Goal: Task Accomplishment & Management: Use online tool/utility

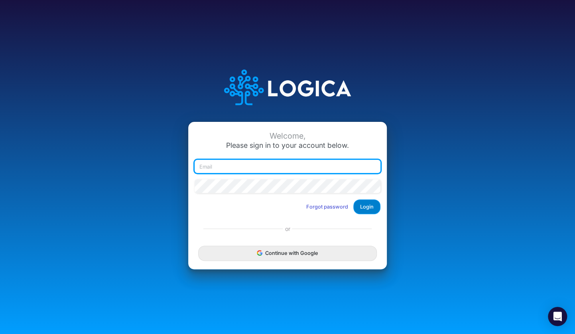
type input "[EMAIL_ADDRESS][DOMAIN_NAME]"
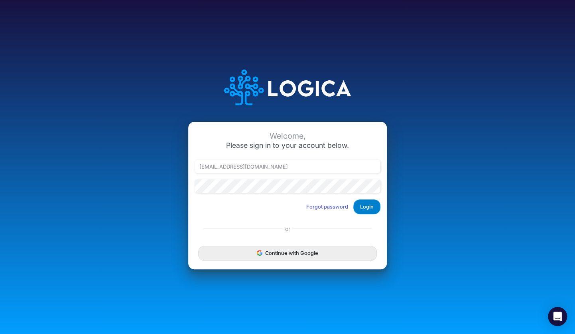
click at [364, 208] on button "Login" at bounding box center [367, 206] width 27 height 15
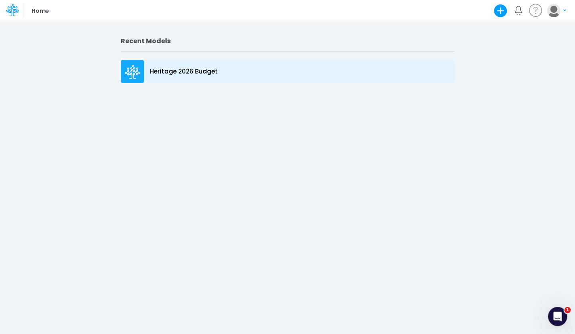
click at [197, 73] on p "Heritage 2026 Budget" at bounding box center [184, 71] width 68 height 9
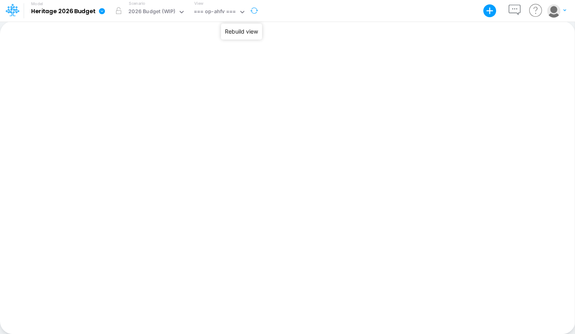
click at [256, 14] on button "button" at bounding box center [254, 10] width 17 height 21
click at [165, 12] on div "2026 Budget (WIP)" at bounding box center [151, 12] width 47 height 9
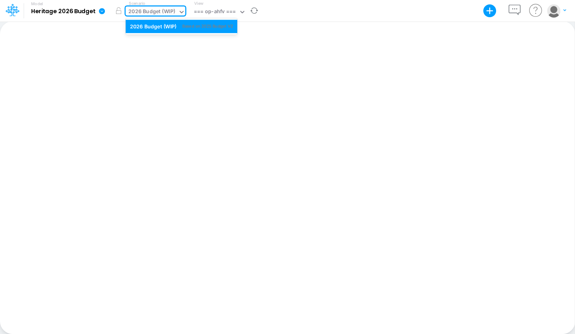
click at [165, 12] on div "2026 Budget (WIP)" at bounding box center [151, 12] width 47 height 9
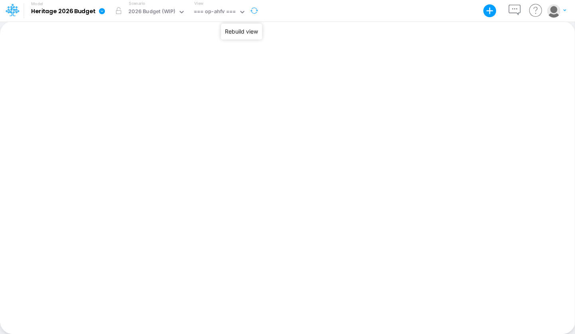
click at [254, 10] on button "button" at bounding box center [254, 10] width 17 height 21
click at [101, 11] on icon at bounding box center [102, 11] width 6 height 6
click at [180, 13] on icon at bounding box center [181, 11] width 7 height 7
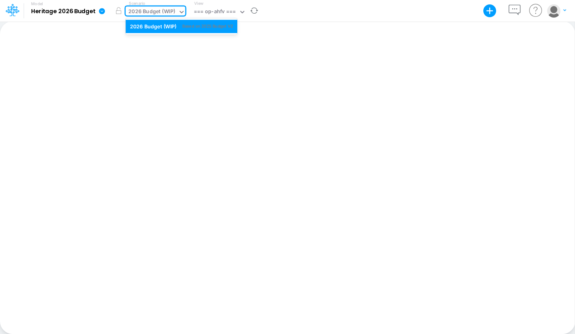
click at [180, 13] on icon at bounding box center [181, 11] width 7 height 7
click at [240, 14] on icon at bounding box center [242, 11] width 7 height 7
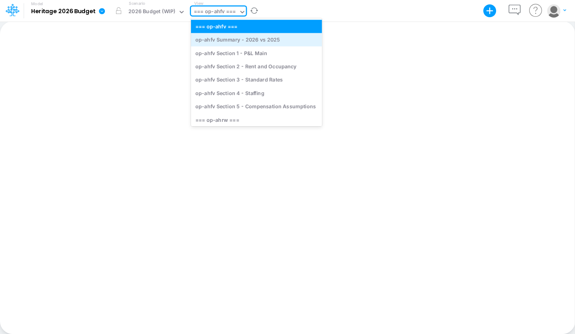
click at [236, 44] on div "op-ahfv Summary - 2026 vs 2025" at bounding box center [256, 39] width 131 height 13
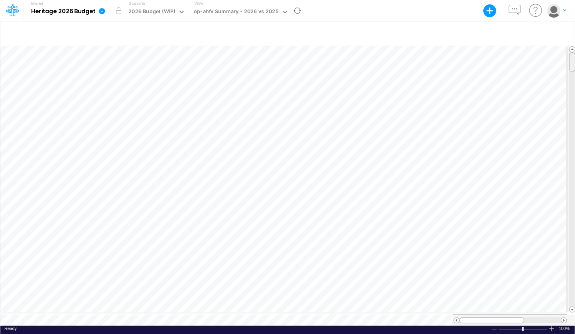
scroll to position [4, 0]
click at [572, 60] on span at bounding box center [572, 62] width 5 height 5
drag, startPoint x: 571, startPoint y: 54, endPoint x: 570, endPoint y: 71, distance: 16.4
click at [570, 71] on div at bounding box center [572, 77] width 6 height 20
click at [570, 71] on div at bounding box center [572, 80] width 6 height 20
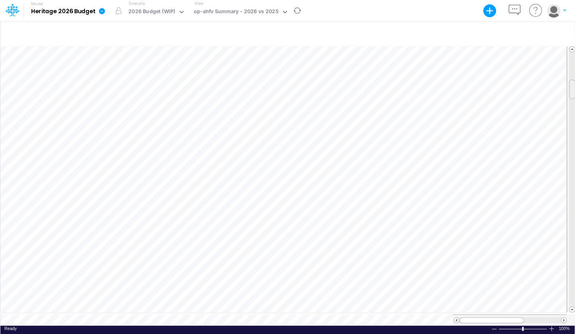
drag, startPoint x: 573, startPoint y: 76, endPoint x: 571, endPoint y: 85, distance: 9.3
click at [571, 86] on span at bounding box center [572, 88] width 5 height 5
drag, startPoint x: 571, startPoint y: 85, endPoint x: 572, endPoint y: 97, distance: 12.0
click at [572, 98] on span at bounding box center [572, 100] width 5 height 5
click at [572, 99] on span at bounding box center [572, 101] width 5 height 5
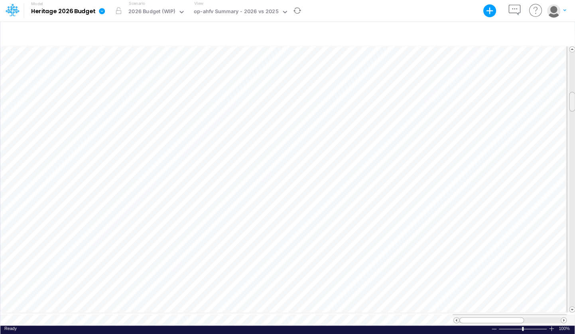
click at [572, 99] on span at bounding box center [572, 101] width 5 height 5
drag, startPoint x: 572, startPoint y: 98, endPoint x: 570, endPoint y: 115, distance: 17.2
click at [570, 116] on span at bounding box center [572, 118] width 5 height 5
drag, startPoint x: 572, startPoint y: 113, endPoint x: 571, endPoint y: 127, distance: 14.0
click at [571, 130] on span at bounding box center [572, 132] width 5 height 5
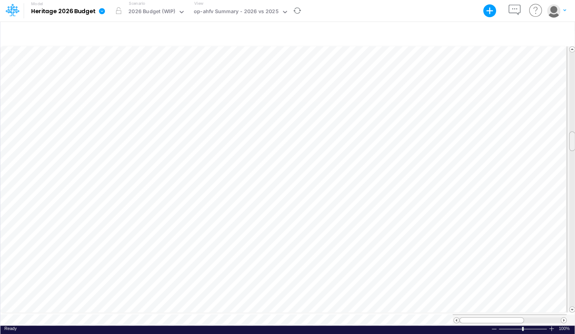
drag, startPoint x: 572, startPoint y: 128, endPoint x: 571, endPoint y: 137, distance: 8.8
click at [571, 138] on span at bounding box center [572, 140] width 5 height 5
drag, startPoint x: 571, startPoint y: 137, endPoint x: 571, endPoint y: 132, distance: 5.2
click at [571, 132] on div at bounding box center [572, 142] width 6 height 20
drag, startPoint x: 571, startPoint y: 132, endPoint x: 571, endPoint y: 140, distance: 7.6
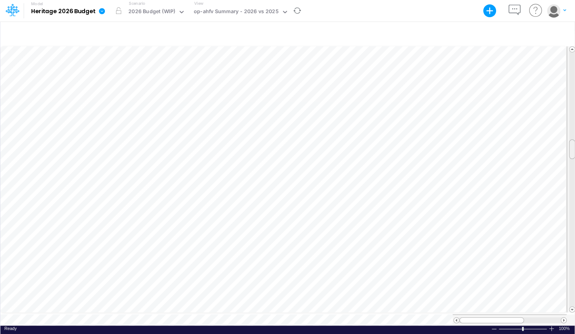
click at [571, 140] on div at bounding box center [572, 149] width 6 height 20
click at [573, 306] on span at bounding box center [572, 308] width 5 height 5
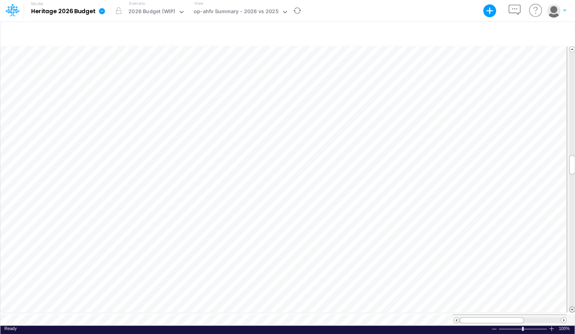
click at [573, 306] on span at bounding box center [572, 308] width 5 height 5
drag, startPoint x: 572, startPoint y: 168, endPoint x: 572, endPoint y: 192, distance: 24.3
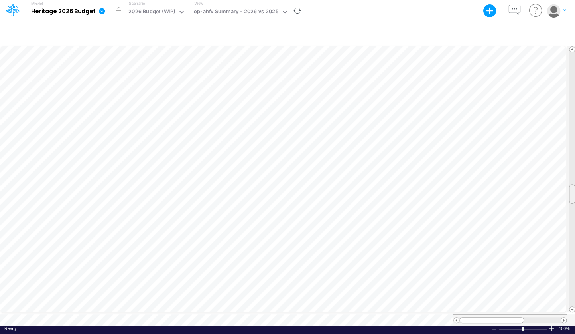
click at [572, 192] on span at bounding box center [572, 193] width 5 height 5
drag, startPoint x: 571, startPoint y: 190, endPoint x: 571, endPoint y: 196, distance: 6.4
click at [571, 198] on span at bounding box center [572, 200] width 5 height 5
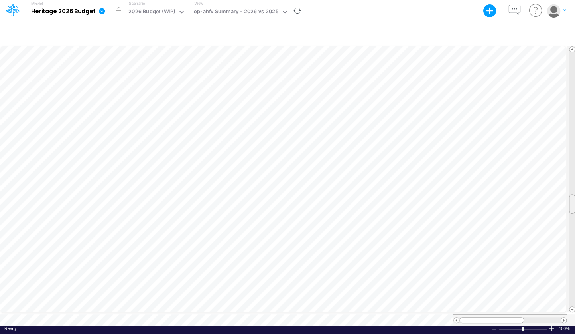
drag, startPoint x: 573, startPoint y: 194, endPoint x: 573, endPoint y: 198, distance: 4.4
click at [573, 198] on div at bounding box center [572, 204] width 6 height 20
drag, startPoint x: 573, startPoint y: 198, endPoint x: 574, endPoint y: 210, distance: 12.0
click at [574, 210] on div at bounding box center [572, 218] width 6 height 20
drag, startPoint x: 571, startPoint y: 212, endPoint x: 570, endPoint y: 221, distance: 9.2
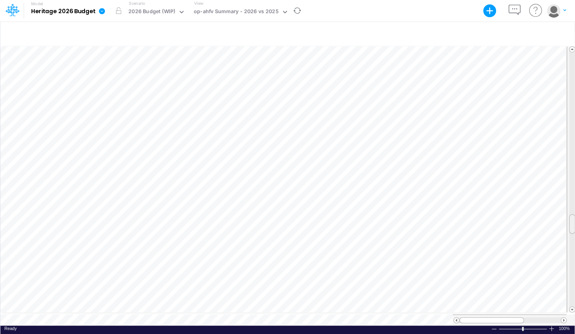
click at [570, 221] on span at bounding box center [572, 223] width 5 height 5
click at [570, 231] on div at bounding box center [572, 226] width 6 height 20
drag, startPoint x: 570, startPoint y: 219, endPoint x: 570, endPoint y: 224, distance: 4.8
click at [570, 224] on div at bounding box center [572, 231] width 6 height 20
click at [573, 224] on div at bounding box center [572, 234] width 6 height 20
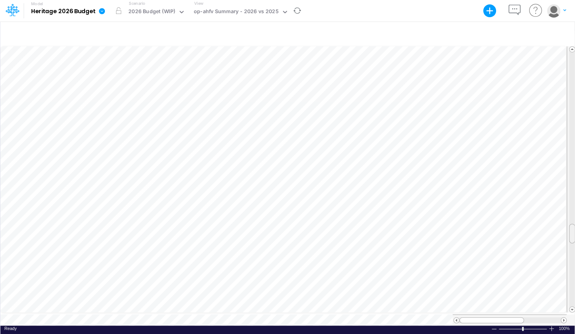
click at [573, 224] on div at bounding box center [572, 233] width 6 height 20
drag, startPoint x: 573, startPoint y: 224, endPoint x: 592, endPoint y: 36, distance: 189.4
click at [575, 36] on html "Model Heritage 2026 Budget Export Excel Scenario 2026 Budget (WIP) View op-ahfv…" at bounding box center [287, 167] width 575 height 334
click at [218, 15] on div "op-ahfv Summary - 2026 vs 2025" at bounding box center [236, 12] width 85 height 9
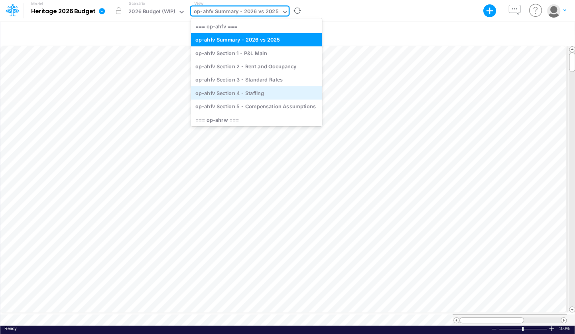
click at [222, 92] on div "op-ahfv Section 4 - Staffing" at bounding box center [256, 92] width 131 height 13
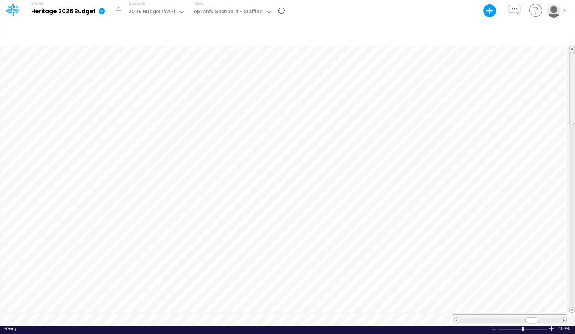
scroll to position [4, 0]
click at [575, 86] on span at bounding box center [572, 88] width 5 height 5
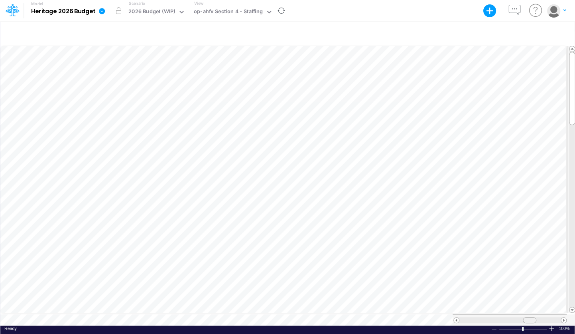
click at [529, 319] on div at bounding box center [530, 320] width 14 height 6
drag, startPoint x: 571, startPoint y: 94, endPoint x: 581, endPoint y: 204, distance: 110.1
click at [575, 204] on html "Model Heritage 2026 Budget Export Excel Scenario 2026 Budget (WIP) View op-ahfv…" at bounding box center [287, 167] width 575 height 334
drag, startPoint x: 569, startPoint y: 181, endPoint x: 592, endPoint y: 186, distance: 23.7
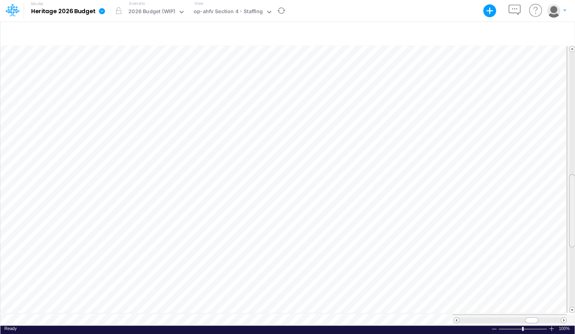
click at [575, 186] on html "Model Heritage 2026 Budget Export Excel Scenario 2026 Budget (WIP) View op-ahfv…" at bounding box center [287, 167] width 575 height 334
click at [564, 317] on span at bounding box center [563, 319] width 5 height 5
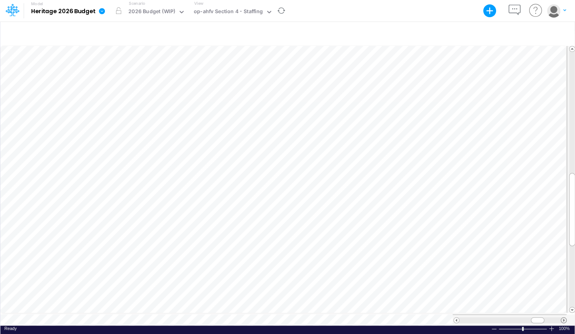
click at [564, 317] on span at bounding box center [563, 319] width 5 height 5
drag, startPoint x: 544, startPoint y: 318, endPoint x: 480, endPoint y: 320, distance: 63.1
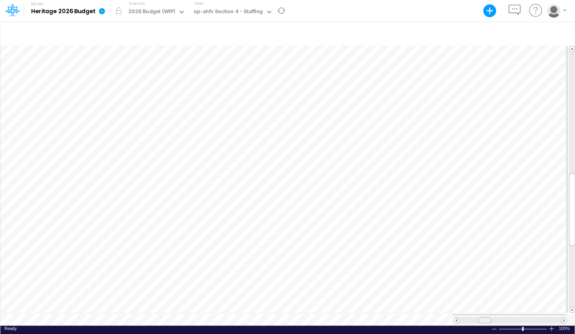
click at [480, 320] on div at bounding box center [510, 319] width 114 height 11
drag, startPoint x: 532, startPoint y: 316, endPoint x: 513, endPoint y: 317, distance: 19.2
click at [518, 317] on span at bounding box center [520, 319] width 5 height 5
drag, startPoint x: 530, startPoint y: 316, endPoint x: 473, endPoint y: 323, distance: 57.9
click at [473, 323] on div "Paste Cut Copy AutoFill 100 Ready 100% Sum: null Max: null Min: null Numerical …" at bounding box center [287, 185] width 575 height 281
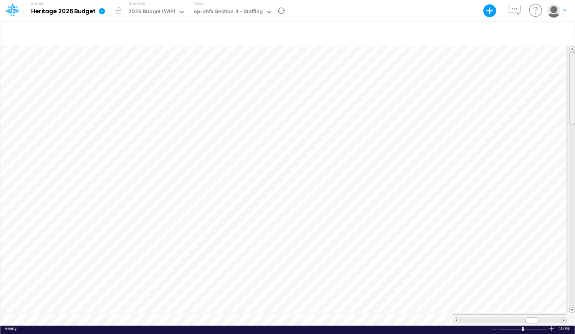
drag, startPoint x: 571, startPoint y: 176, endPoint x: 570, endPoint y: 44, distance: 131.7
click at [570, 46] on div at bounding box center [572, 179] width 6 height 267
